Goal: Transaction & Acquisition: Purchase product/service

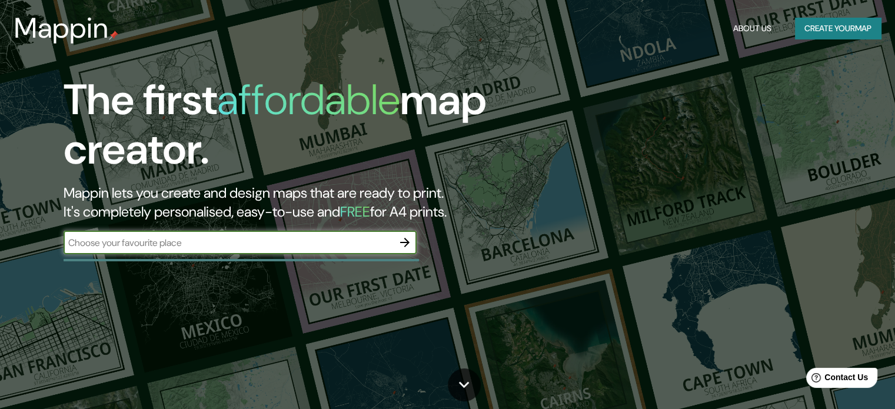
click at [277, 240] on input "text" at bounding box center [229, 243] width 330 height 14
type input "plaza principal de ancon"
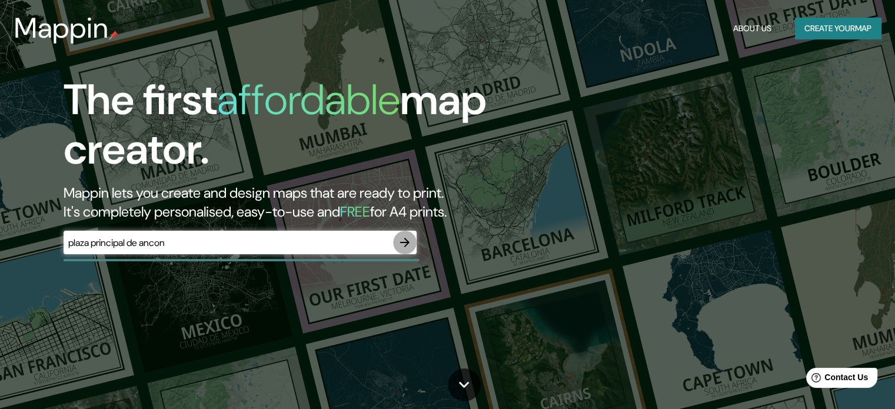
click at [410, 236] on icon "button" at bounding box center [405, 242] width 14 height 14
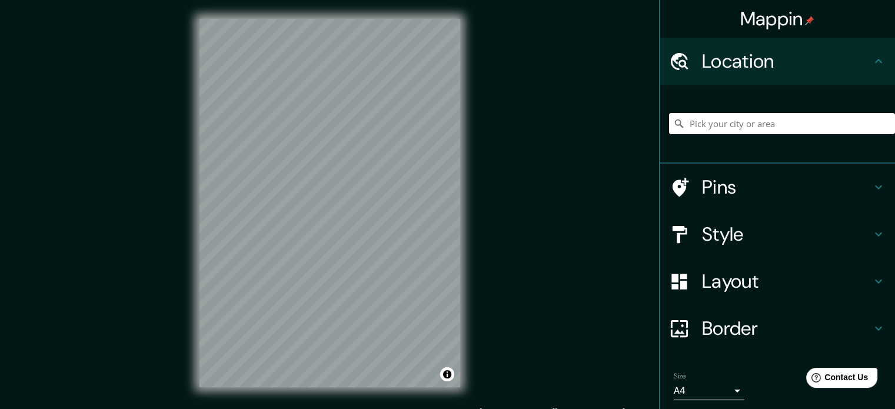
click at [460, 258] on div "© Mapbox © OpenStreetMap Improve this map" at bounding box center [330, 203] width 298 height 406
click at [386, 408] on html "Mappin Location Pins Style Layout Border Choose a border. Hint : you can make l…" at bounding box center [447, 204] width 895 height 409
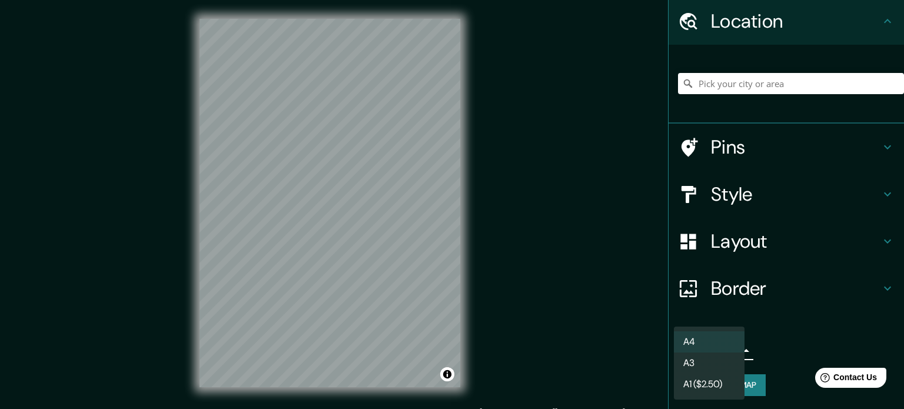
click at [718, 346] on body "Mappin Location Pins Style Layout Border Choose a border. Hint : you can make l…" at bounding box center [452, 204] width 904 height 409
click at [718, 364] on li "A3" at bounding box center [709, 363] width 71 height 21
type input "a4"
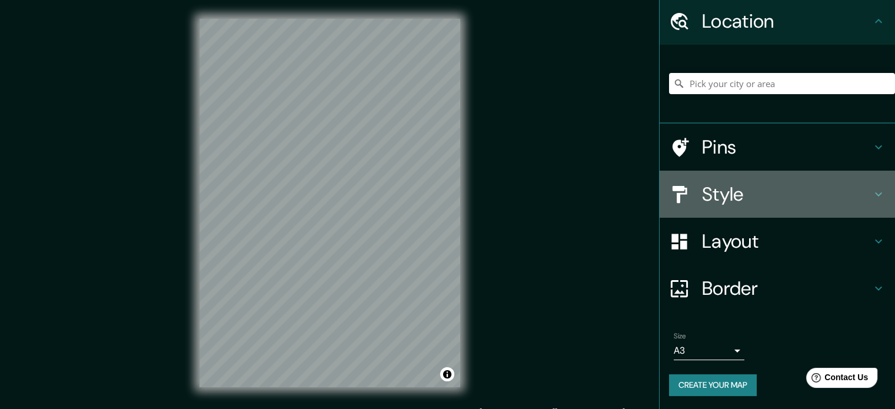
click at [793, 182] on h4 "Style" at bounding box center [786, 194] width 169 height 24
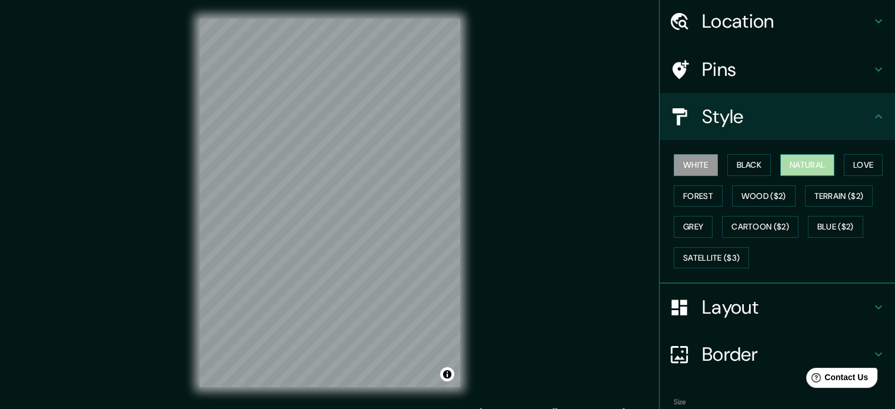
click at [805, 162] on button "Natural" at bounding box center [807, 165] width 54 height 22
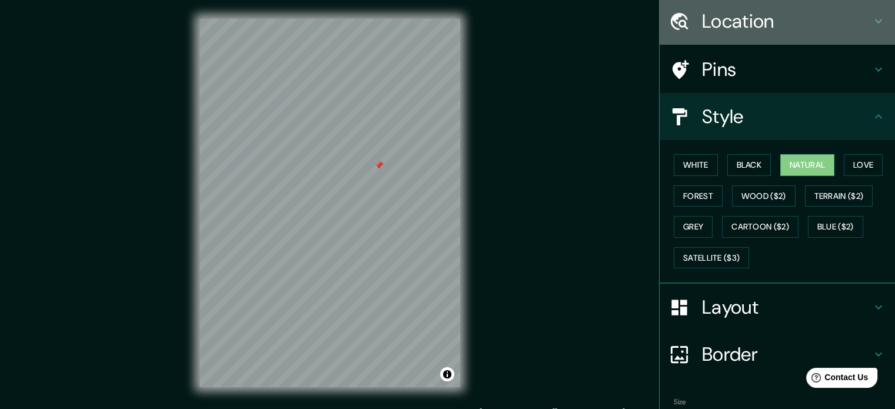
click at [756, 24] on h4 "Location" at bounding box center [786, 21] width 169 height 24
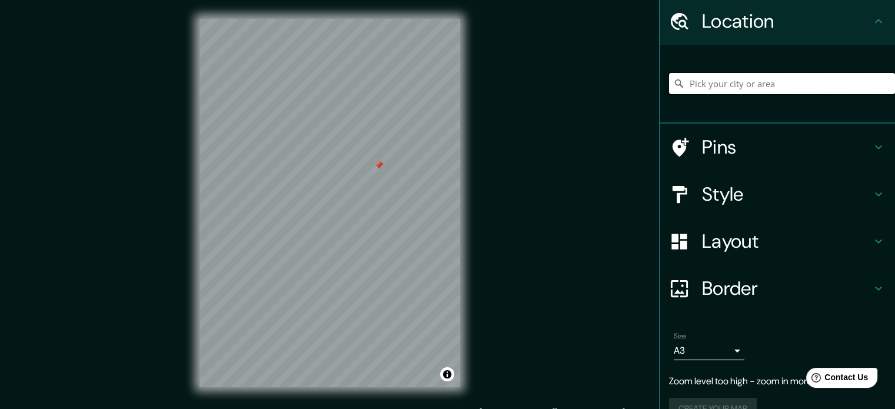
click at [749, 81] on input "Pick your city or area" at bounding box center [782, 83] width 226 height 21
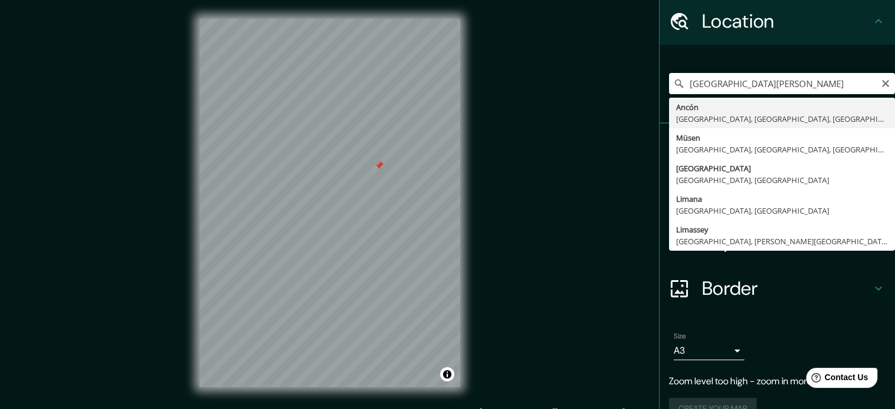
type input "Ancón, [GEOGRAPHIC_DATA], [GEOGRAPHIC_DATA], [GEOGRAPHIC_DATA]"
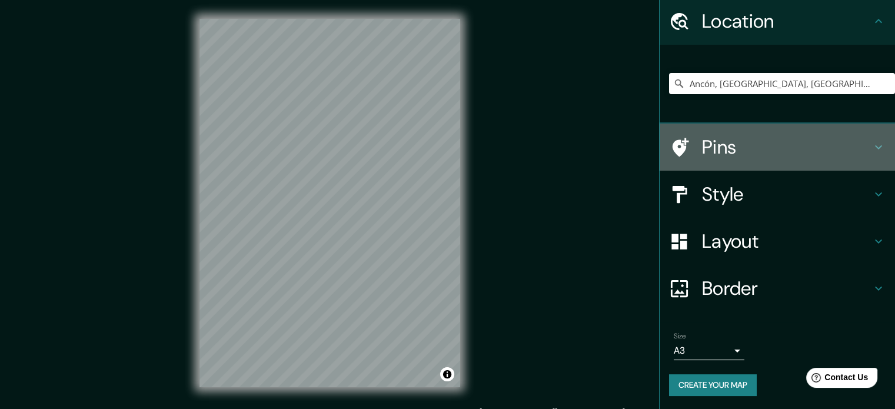
click at [746, 150] on h4 "Pins" at bounding box center [786, 147] width 169 height 24
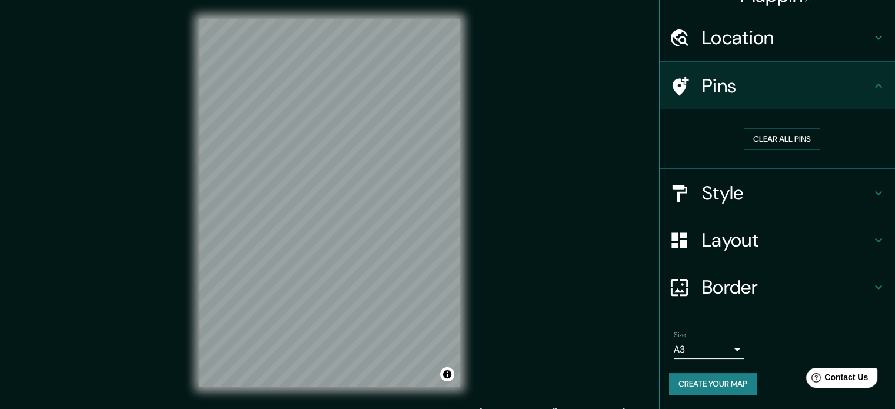
scroll to position [22, 0]
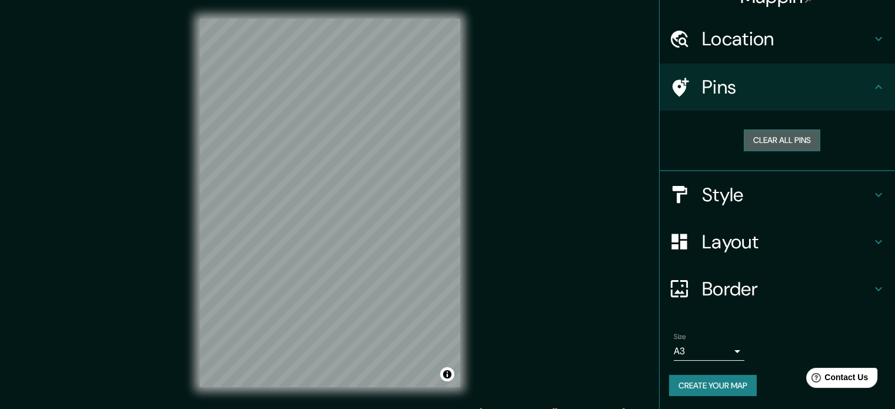
click at [784, 129] on button "Clear all pins" at bounding box center [782, 140] width 77 height 22
click at [767, 134] on button "Clear all pins" at bounding box center [782, 140] width 77 height 22
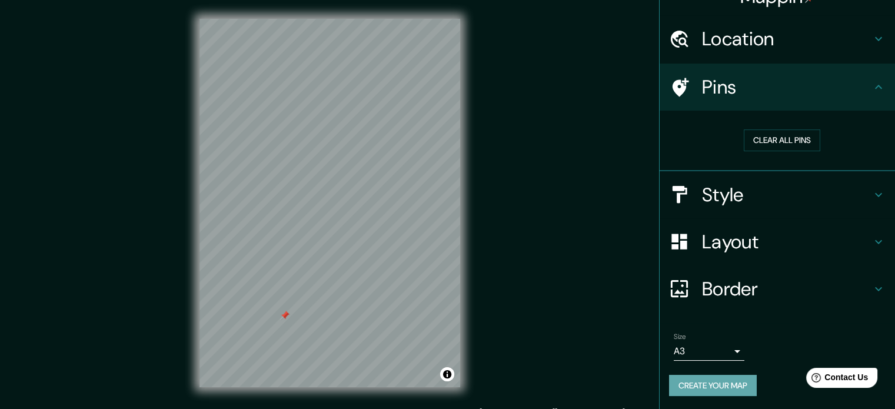
click at [742, 381] on button "Create your map" at bounding box center [713, 386] width 88 height 22
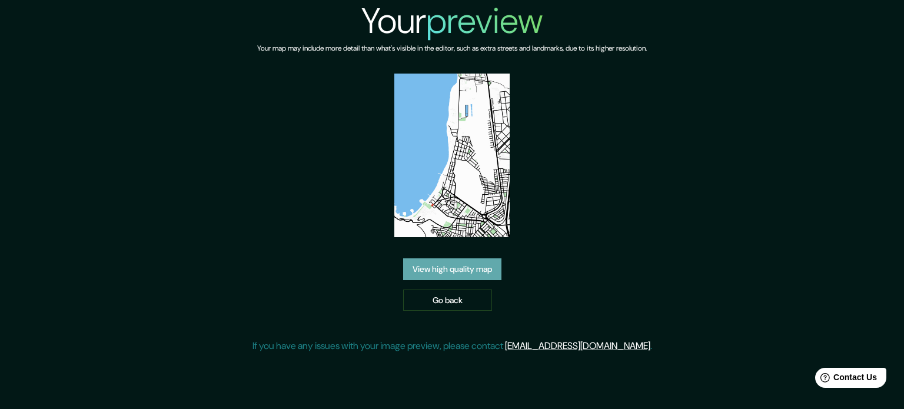
click at [451, 258] on link "View high quality map" at bounding box center [452, 269] width 98 height 22
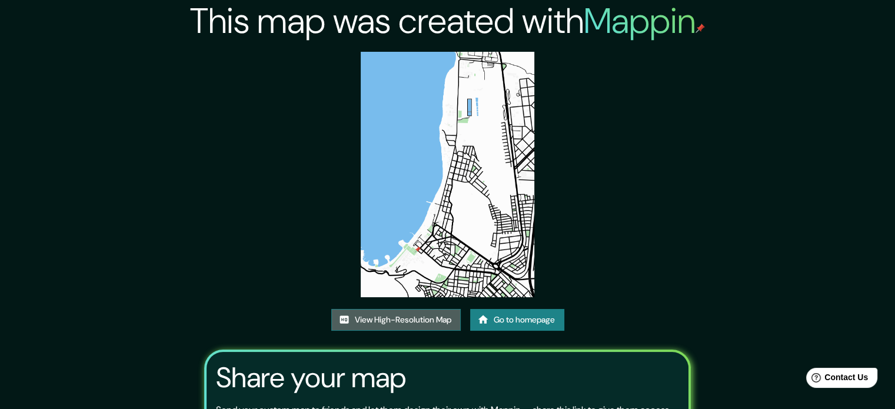
click at [407, 318] on link "View High-Resolution Map" at bounding box center [395, 320] width 129 height 22
